Goal: Information Seeking & Learning: Learn about a topic

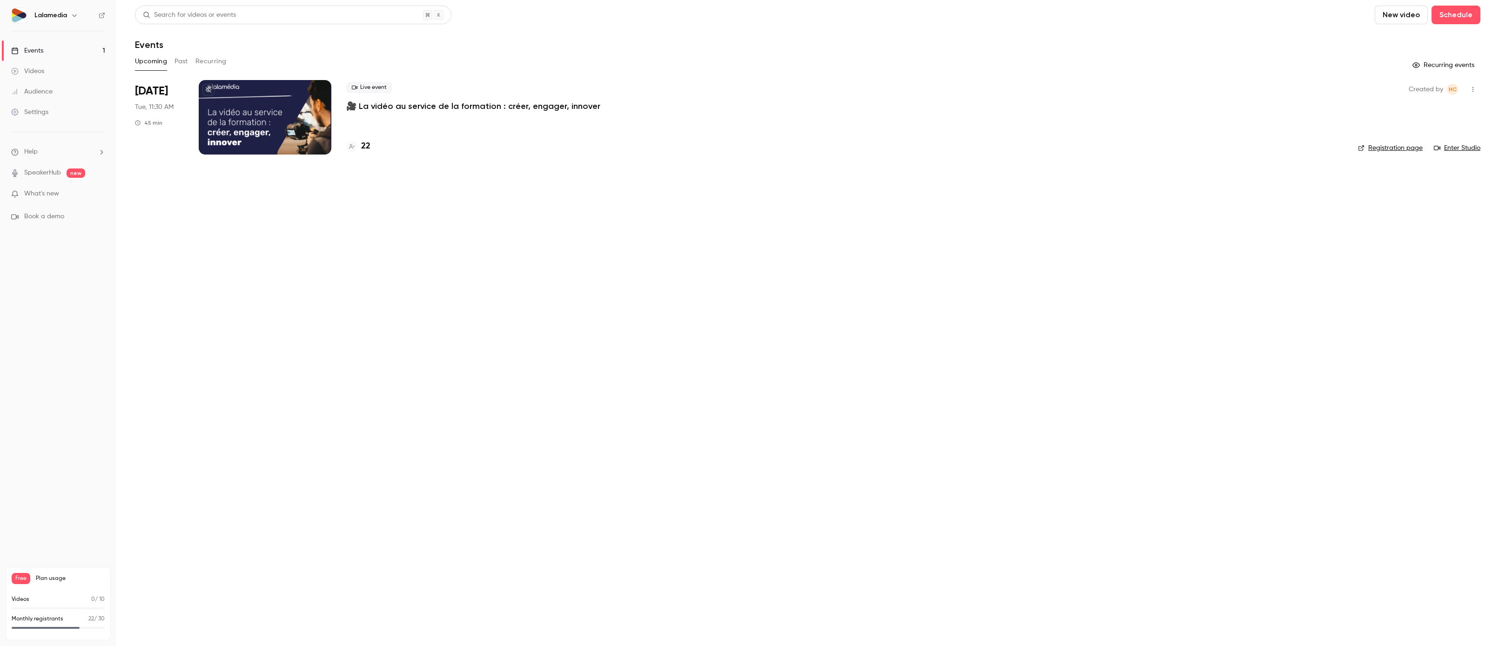
click at [370, 144] on div "22" at bounding box center [844, 146] width 997 height 13
click at [369, 145] on h4 "22" at bounding box center [365, 146] width 9 height 13
